Goal: Transaction & Acquisition: Purchase product/service

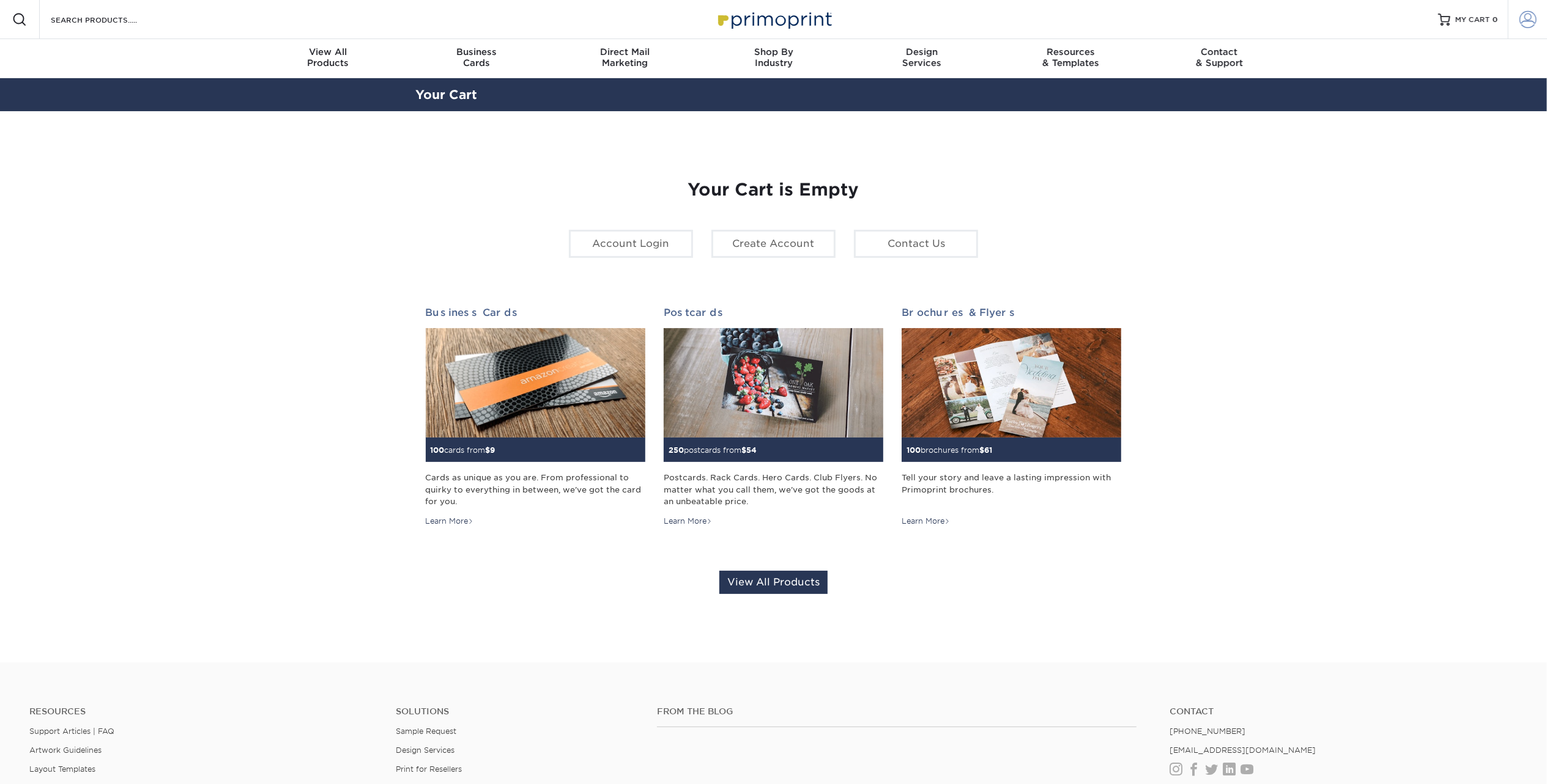
click at [1520, 17] on span at bounding box center [1528, 19] width 17 height 17
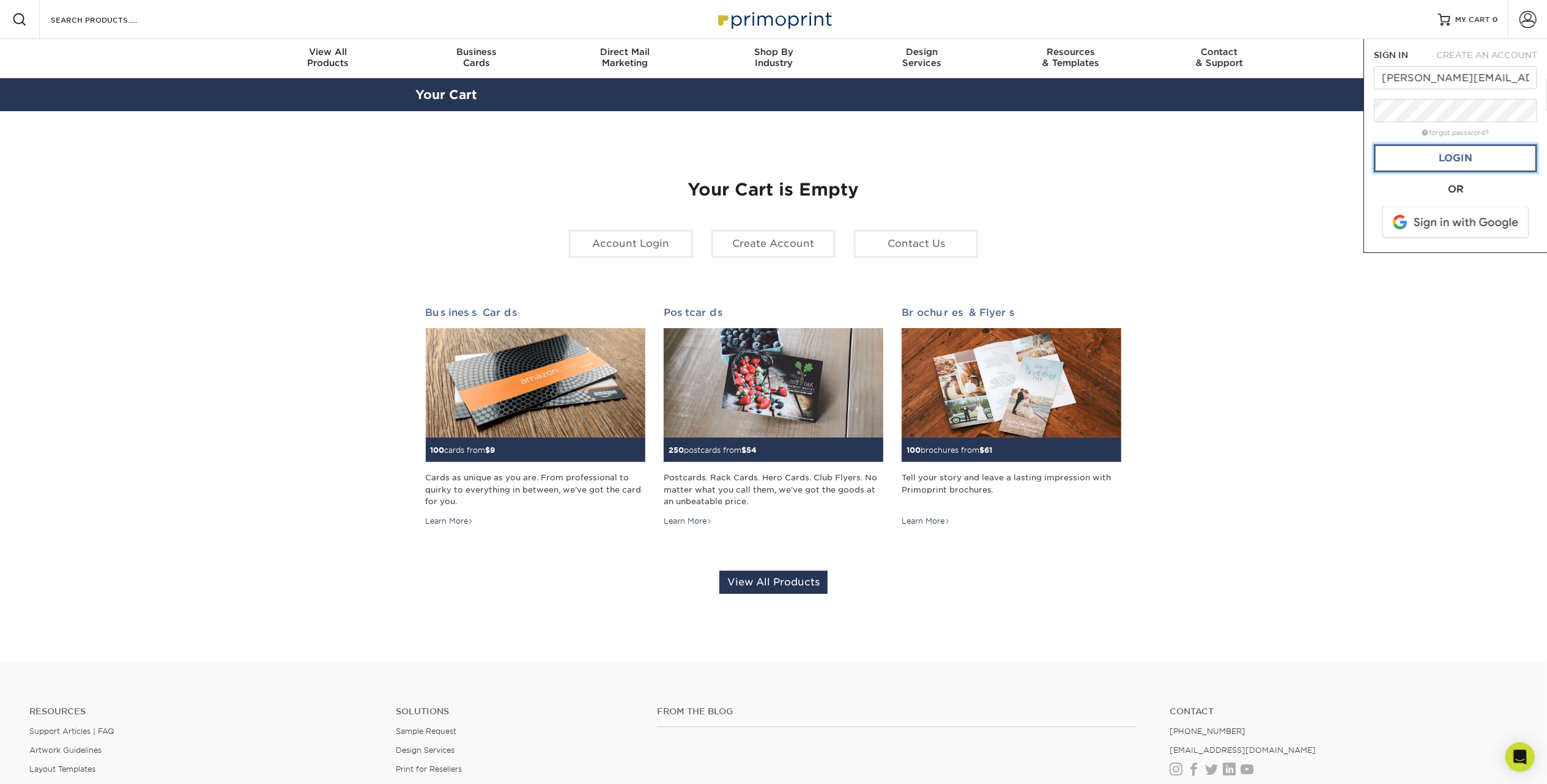
click at [1441, 163] on link "Login" at bounding box center [1455, 158] width 164 height 28
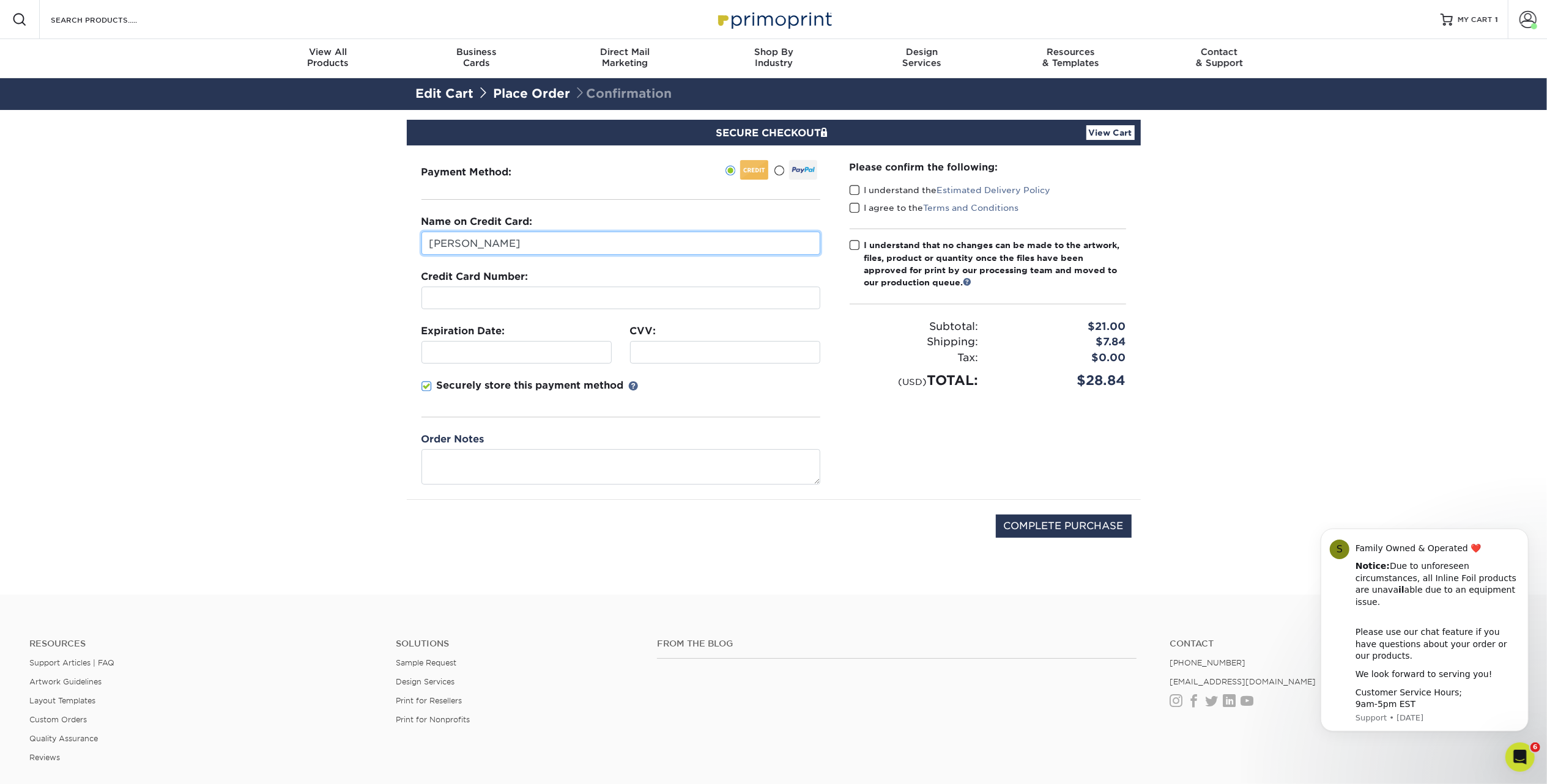
drag, startPoint x: 555, startPoint y: 236, endPoint x: 251, endPoint y: 238, distance: 304.0
click at [251, 238] on section "SECURE CHECKOUT View Cart Payment Method: Name on Credit Card:" at bounding box center [773, 352] width 1547 height 485
type input "[PERSON_NAME]"
click at [428, 383] on span at bounding box center [426, 386] width 11 height 11
click at [0, 0] on input "Securely store this payment method" at bounding box center [0, 0] width 0 height 0
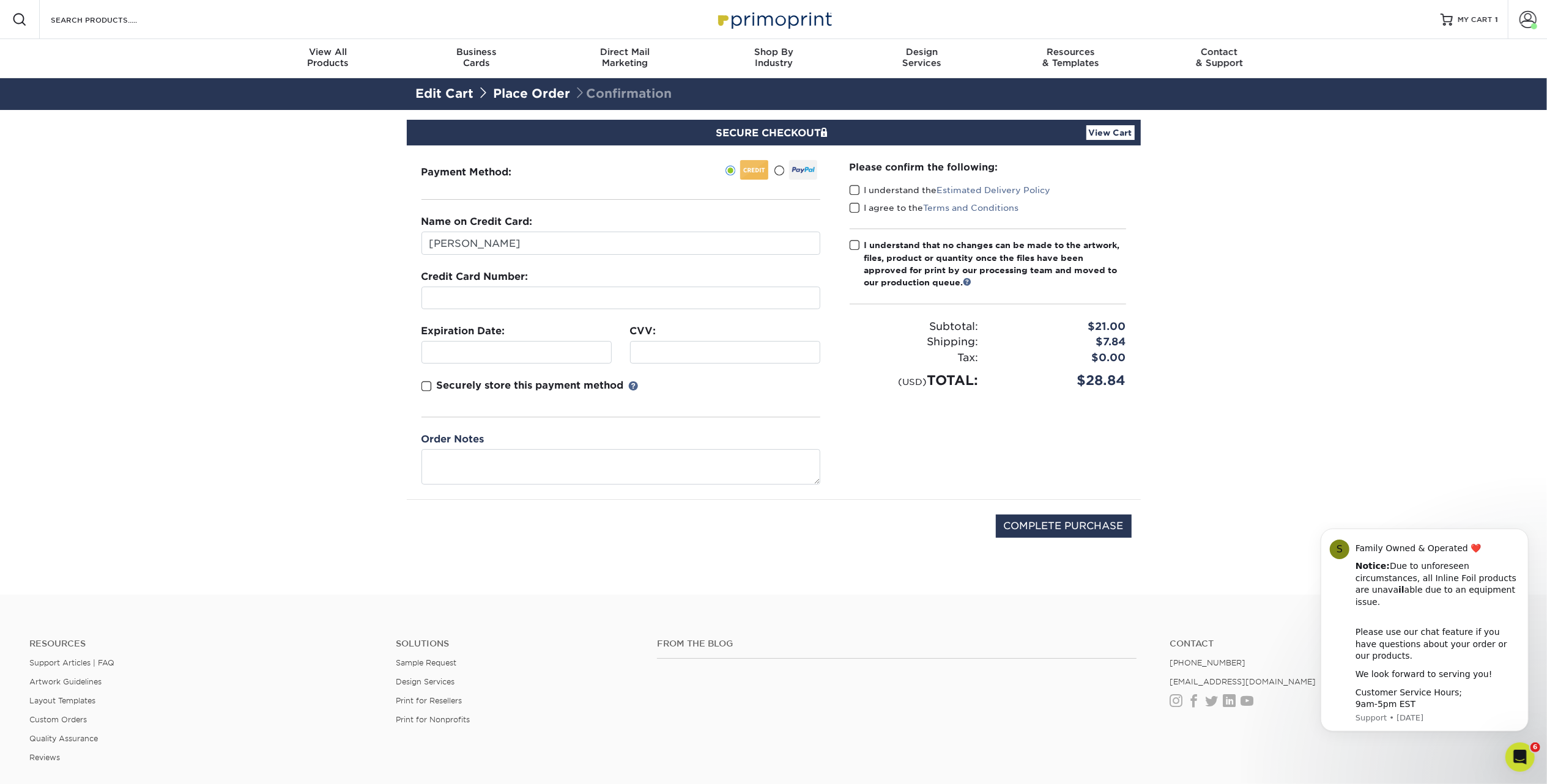
click at [848, 190] on div "Please confirm the following: I understand the Estimated Delivery Policy I agre…" at bounding box center [987, 322] width 306 height 354
click at [854, 190] on span at bounding box center [854, 190] width 11 height 11
click at [0, 0] on input "I understand the Estimated Delivery Policy" at bounding box center [0, 0] width 0 height 0
click at [856, 209] on span at bounding box center [854, 208] width 11 height 11
click at [0, 0] on input "I agree to the Terms and Conditions" at bounding box center [0, 0] width 0 height 0
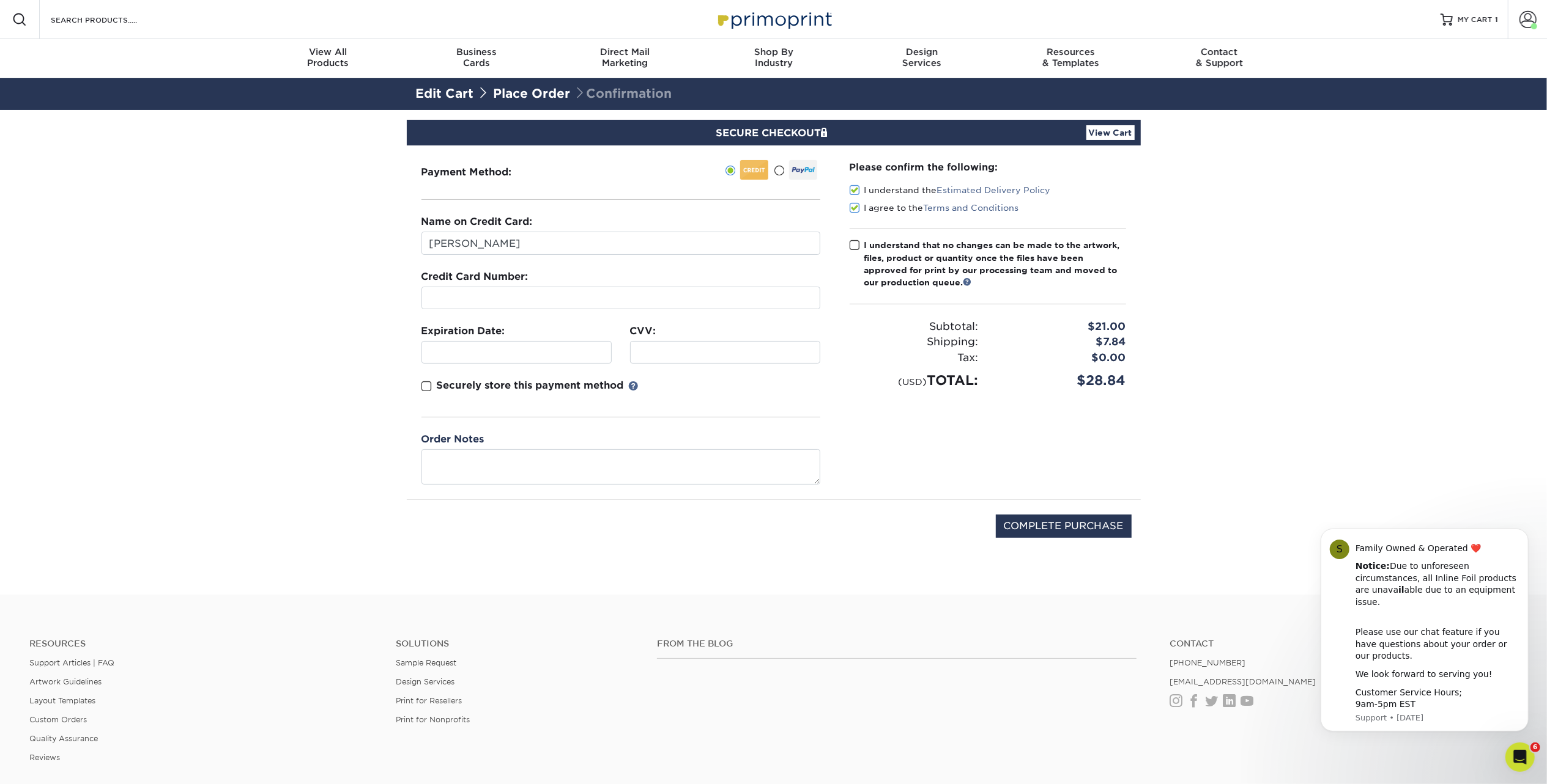
click at [852, 245] on span at bounding box center [854, 245] width 11 height 11
click at [0, 0] on input "I understand that no changes can be made to the artwork, files, product or quan…" at bounding box center [0, 0] width 0 height 0
click at [1081, 530] on input "COMPLETE PURCHASE" at bounding box center [1064, 526] width 136 height 23
type input "PROCESSING, PLEASE WAIT..."
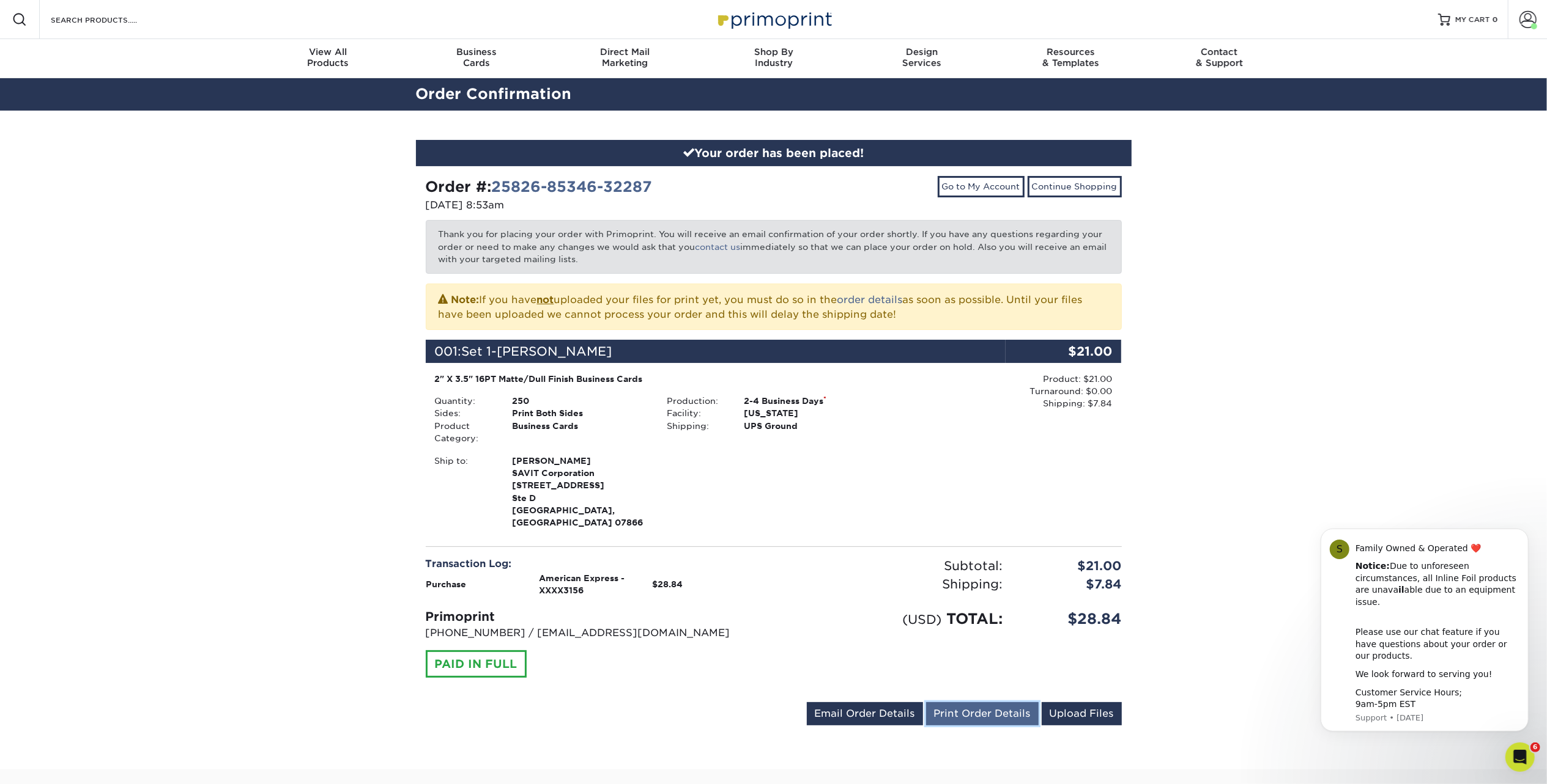
click at [989, 702] on link "Print Order Details" at bounding box center [982, 714] width 113 height 23
drag, startPoint x: 994, startPoint y: 699, endPoint x: 199, endPoint y: 776, distance: 798.7
click at [994, 702] on link "Print Order Details" at bounding box center [982, 714] width 113 height 23
